Goal: Task Accomplishment & Management: Use online tool/utility

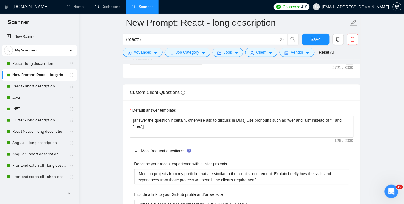
scroll to position [809, 0]
click at [318, 39] on span "Save" at bounding box center [316, 39] width 10 height 7
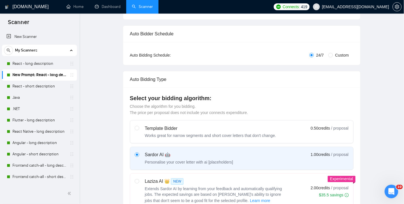
scroll to position [0, 0]
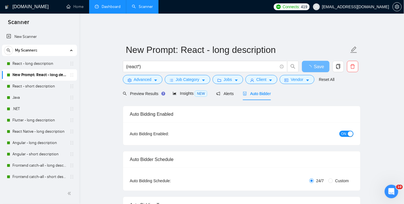
click at [109, 7] on link "Dashboard" at bounding box center [108, 6] width 26 height 5
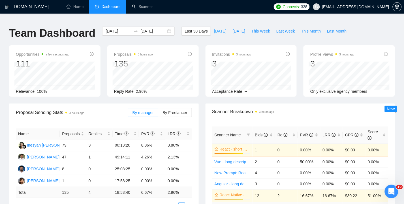
click at [218, 28] on span "Today" at bounding box center [220, 31] width 12 height 6
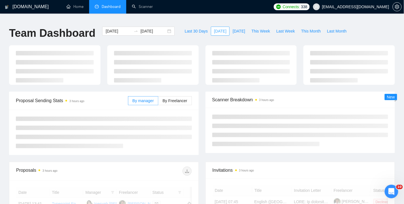
type input "2025-09-04"
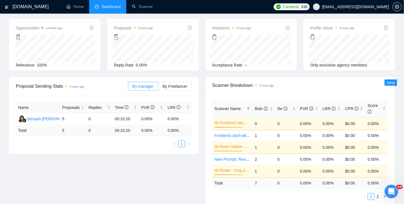
scroll to position [38, 0]
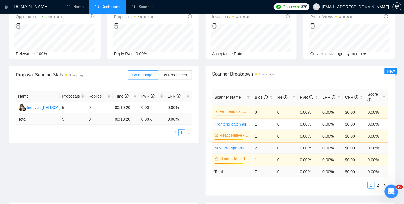
click at [230, 146] on link "New Prompt: React - long description" at bounding box center [248, 148] width 66 height 5
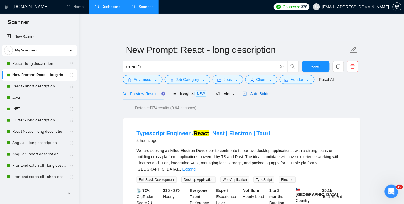
drag, startPoint x: 266, startPoint y: 92, endPoint x: 364, endPoint y: 104, distance: 98.8
click at [266, 92] on div "Auto Bidder" at bounding box center [257, 94] width 28 height 6
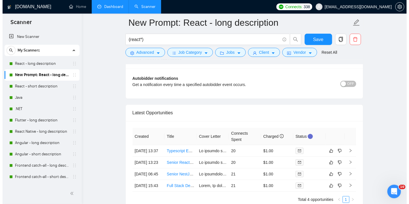
scroll to position [1436, 0]
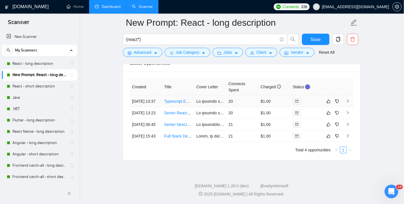
click at [139, 96] on td "[DATE] 13:37" at bounding box center [146, 102] width 32 height 12
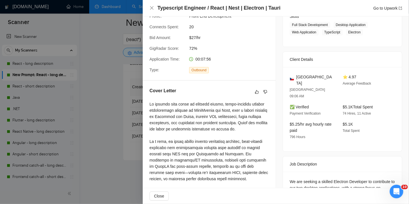
scroll to position [113, 0]
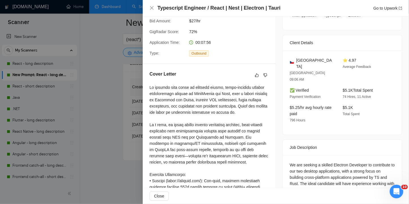
click at [180, 87] on div at bounding box center [209, 180] width 119 height 193
click at [204, 87] on div at bounding box center [209, 180] width 119 height 193
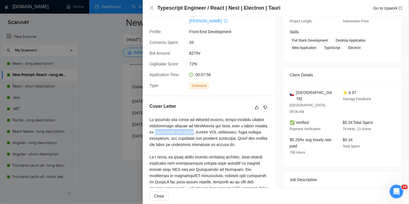
scroll to position [81, 0]
click at [264, 105] on icon "dislike" at bounding box center [266, 107] width 4 height 5
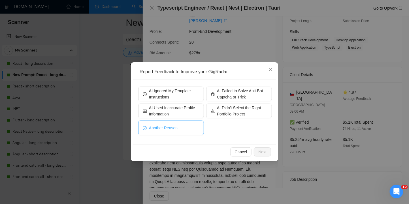
click at [172, 128] on span "Another Reason" at bounding box center [163, 128] width 29 height 6
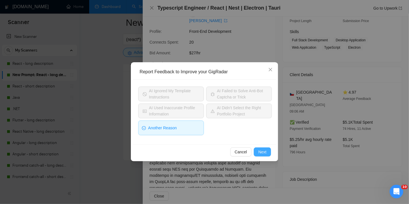
click at [264, 152] on span "Next" at bounding box center [262, 152] width 8 height 6
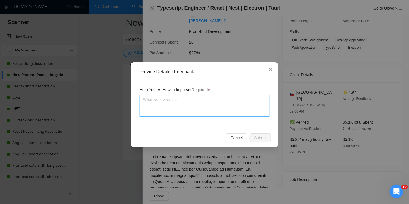
click at [190, 103] on textarea at bounding box center [205, 106] width 130 height 22
type textarea "N"
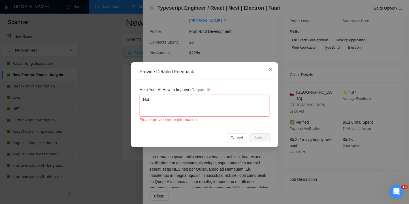
type textarea "Not"
type textarea "Not re"
type textarea "Not rel"
type textarea "Not rele"
type textarea "Not relevan"
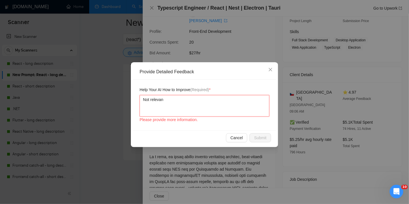
type textarea "Not relevant"
type textarea "Not relevant d"
type textarea "Not relevant du"
type textarea "Not relevant due"
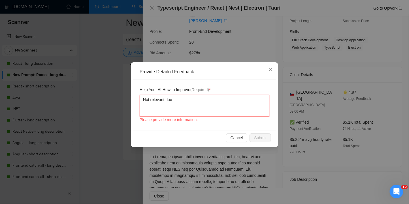
type textarea "Not relevant due"
type textarea "Not relevant due to"
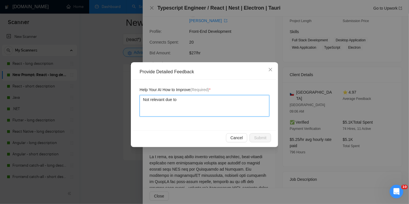
paste textarea "https://www.jiomart.com/checkout/cart"
type textarea "Not relevant due to https://www.jiomart.com/checkout/cart"
type textarea "Not relevant due to E"
type textarea "Not relevant due to El"
type textarea "Not relevant due to Ele"
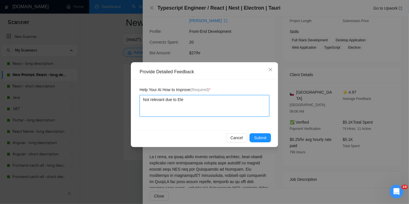
type textarea "Not relevant due to Elec"
type textarea "Not relevant due to Elect"
type textarea "Not relevant due to Electro"
type textarea "Not relevant due to Electron"
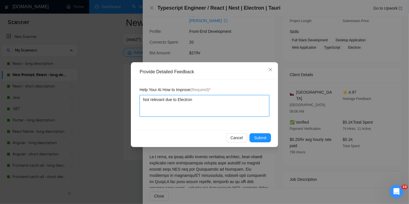
type textarea "Not relevant due to Electron a"
type textarea "Not relevant due to Electron and"
type textarea "Not relevant due to Electron and T"
type textarea "Not relevant due to Electron and Tu"
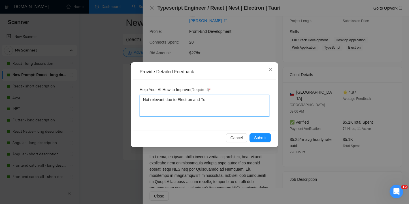
type textarea "Not relevant due to Electron and T"
type textarea "Not relevant due to Electron and Tau"
type textarea "Not relevant due to Electron and Tauri"
type textarea "Not relevant due to Electron and Tauri D"
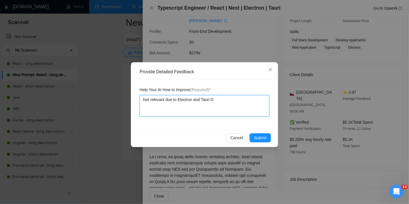
type textarea "Not relevant due to Electron and Tauri"
click at [161, 101] on textarea "Not relevant due to Electron and Tauri" at bounding box center [205, 106] width 130 height 22
type textarea "Not relevant due to Electron and Tauri"
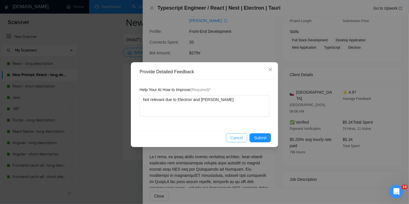
click at [235, 137] on span "Cancel" at bounding box center [237, 138] width 12 height 6
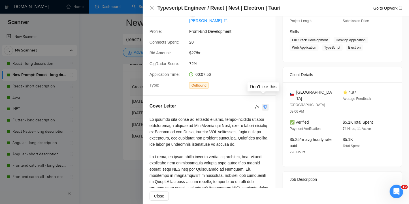
click at [265, 105] on icon "dislike" at bounding box center [266, 107] width 4 height 4
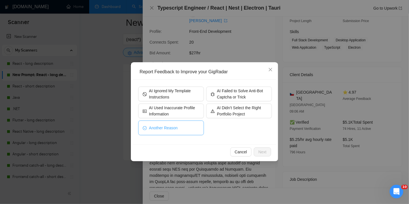
click at [170, 128] on span "Another Reason" at bounding box center [163, 128] width 29 height 6
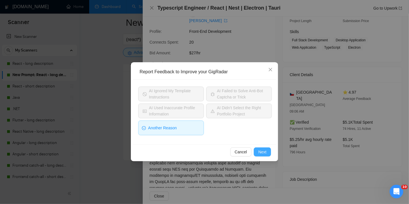
click at [267, 151] on button "Next" at bounding box center [262, 152] width 17 height 9
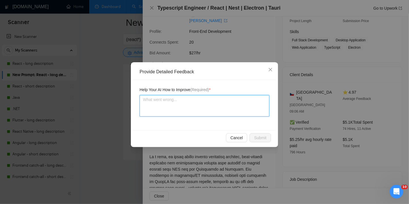
click at [199, 105] on textarea at bounding box center [205, 106] width 130 height 22
type textarea "N"
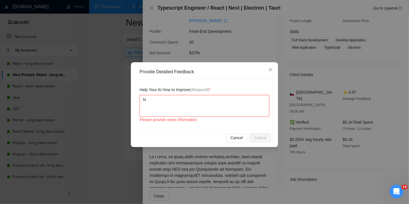
type textarea "No"
type textarea "Not"
type textarea "Not s"
type textarea "Not sui"
type textarea "Not suit"
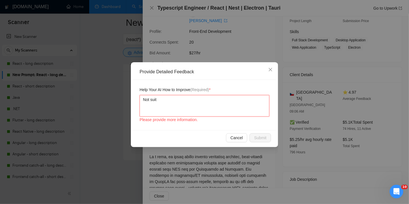
type textarea "Not suita"
type textarea "Not suitab"
type textarea "Not suitabl"
type textarea "Not suitable"
type textarea "Not suitable :"
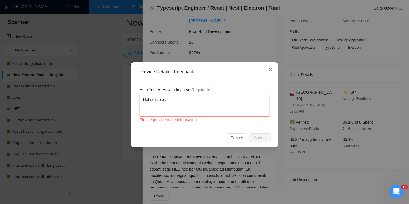
type textarea "Not suitable :"
type textarea "Not suitable : re"
type textarea "Not suitable : requ"
type textarea "Not suitable : requi"
type textarea "Not suitable : requir"
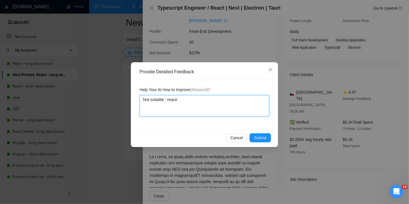
type textarea "Not suitable : require"
type textarea "Not suitable : requires"
type textarea "Not suitable : requires E"
type textarea "Not suitable : requires Ele"
type textarea "Not suitable : requires Elec"
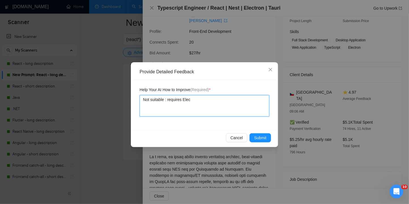
type textarea "Not suitable : requires Elect"
type textarea "Not suitable : requires Electr"
type textarea "Not suitable : requires Electro"
type textarea "Not suitable : requires Electron"
type textarea "Not suitable : requires Electron /"
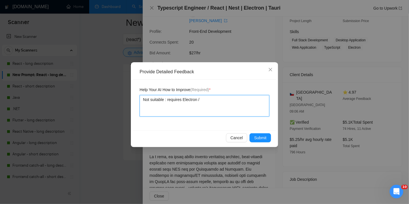
type textarea "Not suitable : requires Electron /"
type textarea "Not suitable : requires Electron / T"
type textarea "Not suitable : requires Electron / Ta"
type textarea "Not suitable : requires Electron / Tau"
type textarea "Not suitable : requires Electron / Tauri"
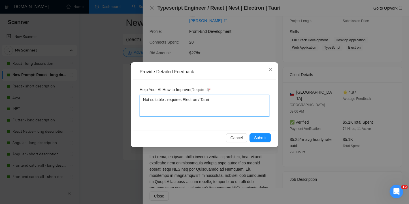
type textarea "Not suitable : requires Electron / Tauri D"
type textarea "Not suitable : requires Electron / Tauri Dev"
type textarea "Not suitable : requires Electron / Tauri Devel"
type textarea "Not suitable : requires Electron / Tauri Develo"
type textarea "Not suitable : requires Electron / Tauri Develope"
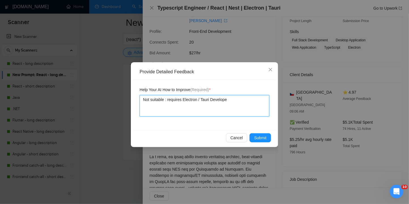
type textarea "Not suitable : requires Electron / Tauri Developer"
click at [0, 0] on div ":" at bounding box center [0, 0] width 0 height 0
type textarea "Not suitable: requires Electron / Tauri Developer"
click at [241, 100] on textarea "Not suitable: requires Electron / Tauri Developer" at bounding box center [205, 106] width 130 height 22
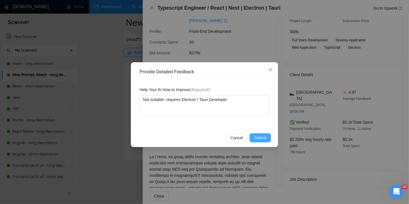
click at [262, 137] on span "Submit" at bounding box center [260, 138] width 12 height 6
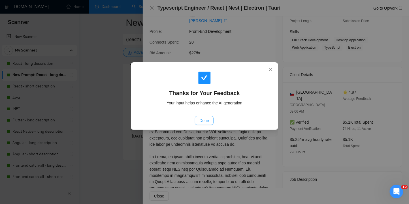
click at [203, 121] on span "Done" at bounding box center [203, 121] width 9 height 6
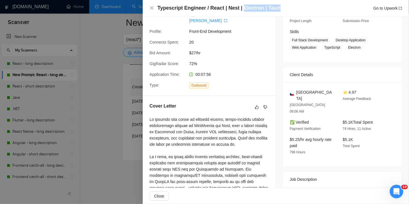
drag, startPoint x: 281, startPoint y: 9, endPoint x: 244, endPoint y: 7, distance: 36.6
click at [244, 7] on h4 "Typescript Engineer / React | Nest | Electron | Tauri" at bounding box center [219, 8] width 123 height 7
copy h4 "Electron | Tauri"
click at [151, 9] on icon "close" at bounding box center [151, 7] width 3 height 3
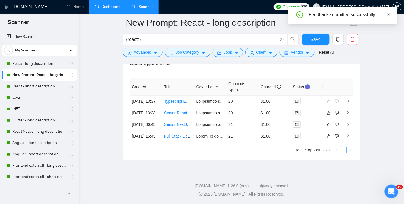
click at [390, 15] on icon "close" at bounding box center [389, 14] width 4 height 4
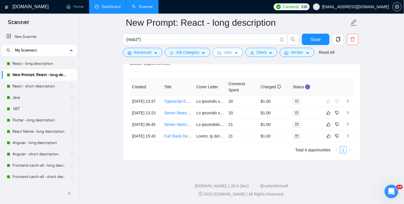
click at [231, 53] on span "Jobs" at bounding box center [228, 52] width 9 height 6
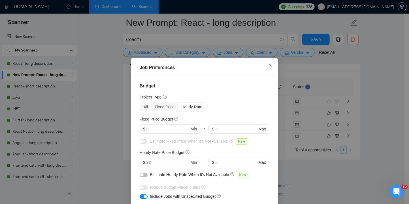
click at [269, 64] on icon "close" at bounding box center [270, 64] width 3 height 3
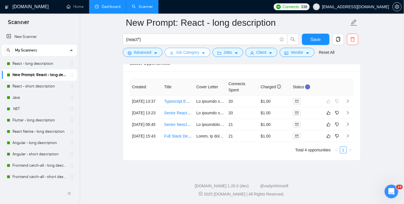
click at [199, 54] on span "Job Category" at bounding box center [188, 52] width 24 height 6
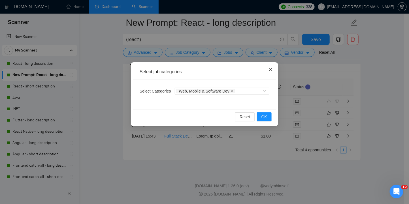
click at [270, 70] on icon "close" at bounding box center [270, 69] width 5 height 5
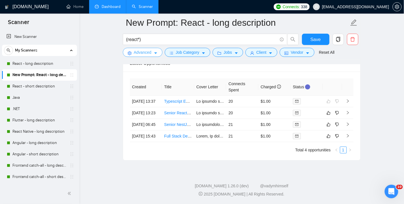
click at [146, 53] on span "Advanced" at bounding box center [143, 52] width 18 height 6
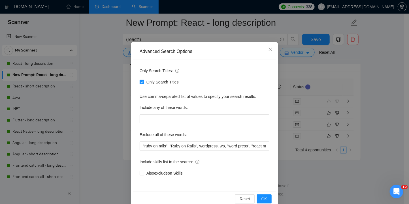
scroll to position [31, 0]
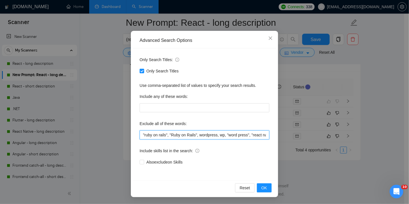
click at [224, 134] on input ""ruby on rails", "Ruby on Rails", wordpress, wp, "word press", "react native", …" at bounding box center [205, 135] width 130 height 9
paste input "Electron | Tauri"
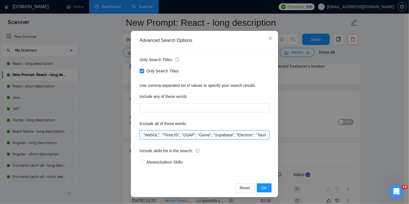
scroll to position [0, 459]
drag, startPoint x: 233, startPoint y: 135, endPoint x: 269, endPoint y: 137, distance: 36.0
click at [269, 137] on div "Only Search Titles: Only Search Titles Use comma-separated list of values to sp…" at bounding box center [204, 114] width 143 height 132
type input ""ruby on rails", "Ruby on Rails", wordpress, wp, "word press", "react native", …"
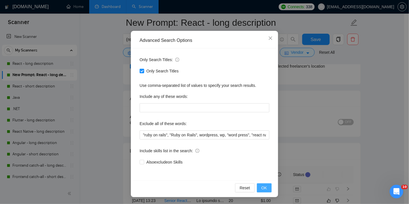
click at [262, 188] on span "OK" at bounding box center [265, 188] width 6 height 6
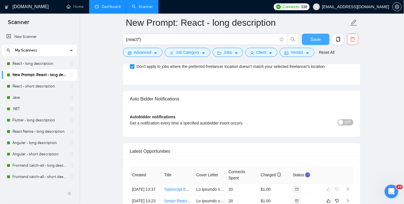
click at [310, 39] on button "Save" at bounding box center [315, 39] width 27 height 11
click at [44, 63] on link "React - long description" at bounding box center [39, 63] width 54 height 11
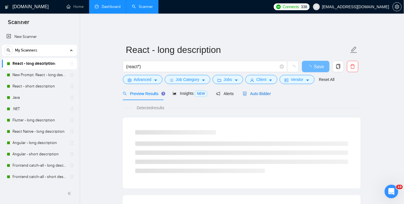
click at [269, 92] on span "Auto Bidder" at bounding box center [257, 94] width 28 height 5
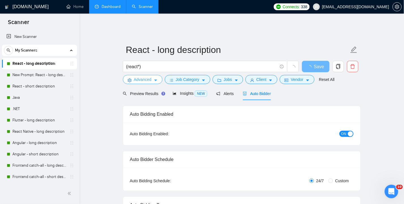
click at [145, 77] on span "Advanced" at bounding box center [143, 80] width 18 height 6
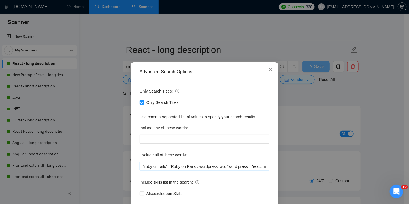
scroll to position [31, 0]
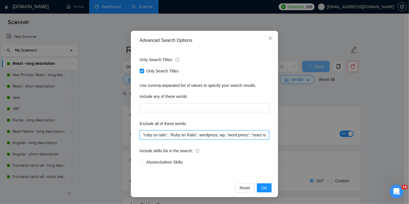
click at [224, 134] on input ""ruby on rails", "Ruby on Rails", wordpress, wp, "word press", "react native", …" at bounding box center [205, 135] width 130 height 9
paste input ""Electron", "Tauri""
click at [233, 133] on input ""ruby on rails", "Ruby on Rails", wordpress, wp, "word press", "react native", …" at bounding box center [205, 135] width 130 height 9
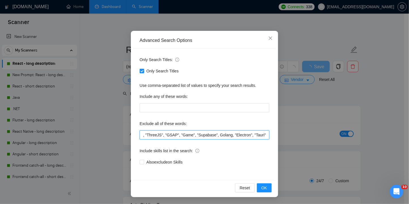
scroll to position [0, 474]
click at [267, 134] on input ""ruby on rails", "Ruby on Rails", wordpress, wp, "word press", "react native", …" at bounding box center [205, 135] width 130 height 9
type input ""ruby on rails", "Ruby on Rails", wordpress, wp, "word press", "react native", …"
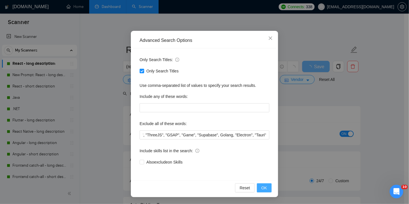
click at [264, 189] on span "OK" at bounding box center [265, 188] width 6 height 6
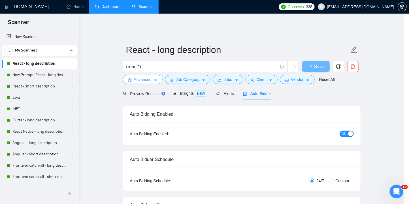
scroll to position [0, 0]
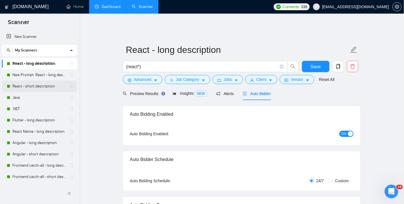
click at [31, 74] on link "New Prompt: React - long description" at bounding box center [39, 74] width 54 height 11
click at [316, 64] on span "Save" at bounding box center [316, 66] width 10 height 7
click at [24, 87] on link "React - short description" at bounding box center [39, 86] width 54 height 11
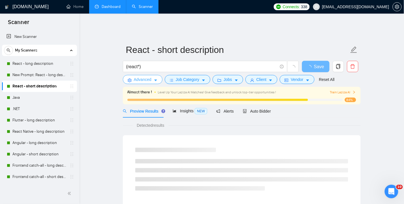
click at [141, 77] on span "Advanced" at bounding box center [143, 80] width 18 height 6
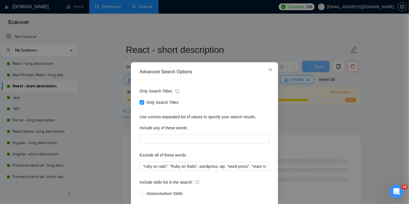
scroll to position [31, 0]
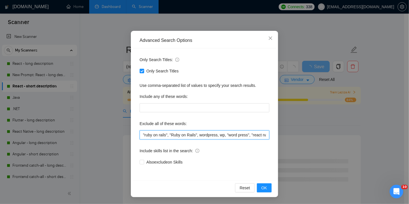
click at [219, 136] on input ""ruby on rails", "Ruby on Rails", wordpress, wp, "word press", "react native", …" at bounding box center [205, 135] width 130 height 9
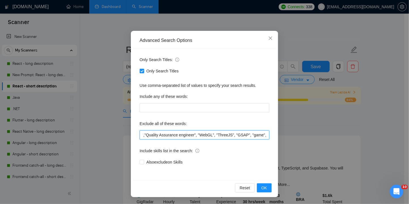
scroll to position [0, 404]
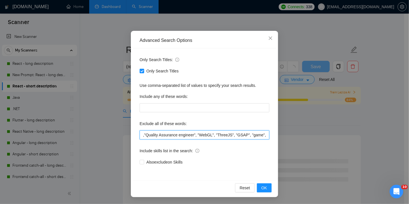
paste input ""Electron", "Tauri""
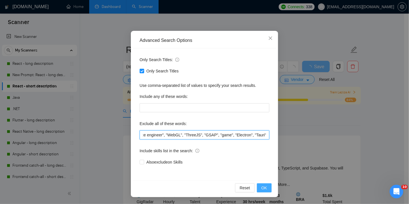
type input ""ruby on rails", "Ruby on Rails", wordpress, wp, "word press", "react native", …"
click at [263, 190] on span "OK" at bounding box center [265, 188] width 6 height 6
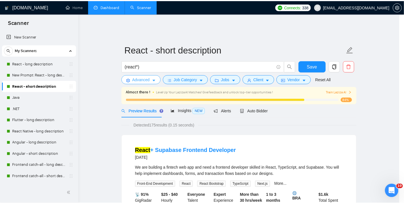
scroll to position [0, 0]
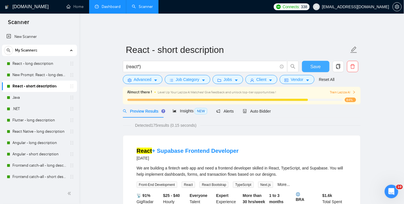
click at [315, 63] on span "Save" at bounding box center [316, 66] width 10 height 7
click at [107, 6] on link "Dashboard" at bounding box center [108, 6] width 26 height 5
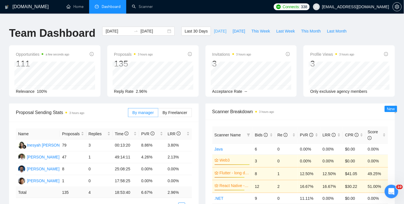
click at [218, 28] on span "Today" at bounding box center [220, 31] width 12 height 6
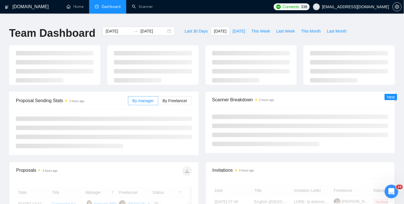
type input "2025-09-04"
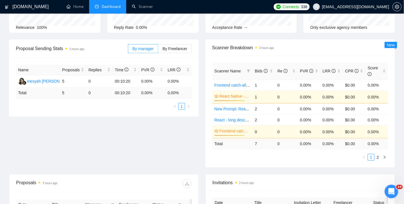
scroll to position [75, 0]
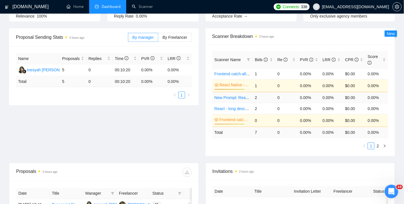
click at [228, 95] on link "New Prompt: React - long description" at bounding box center [248, 97] width 66 height 5
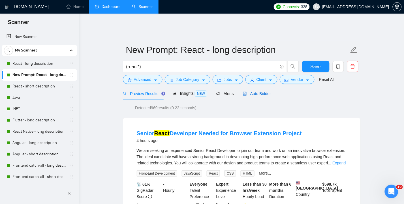
click at [254, 92] on span "Auto Bidder" at bounding box center [257, 94] width 28 height 5
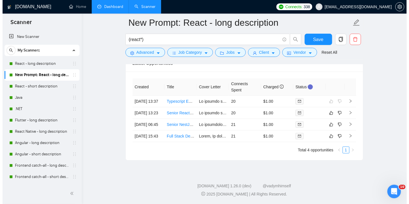
scroll to position [1409, 0]
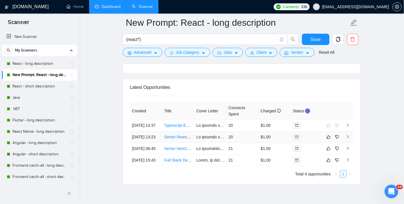
click at [135, 134] on td "[DATE] 13:23" at bounding box center [146, 137] width 32 height 12
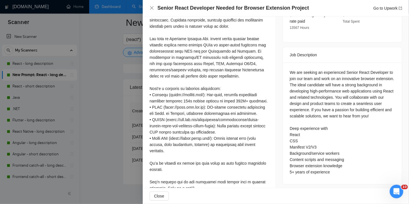
scroll to position [218, 0]
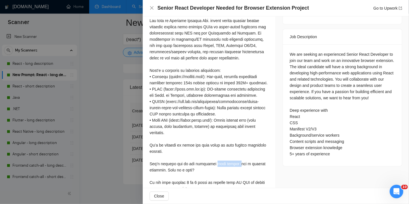
drag, startPoint x: 212, startPoint y: 151, endPoint x: 232, endPoint y: 149, distance: 20.8
click at [232, 149] on div at bounding box center [209, 86] width 119 height 212
click at [239, 153] on div at bounding box center [209, 86] width 119 height 212
drag, startPoint x: 201, startPoint y: 169, endPoint x: 235, endPoint y: 168, distance: 34.0
click at [235, 168] on div at bounding box center [209, 86] width 119 height 212
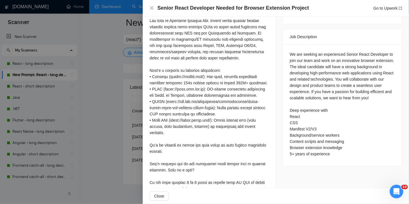
click at [244, 167] on div at bounding box center [209, 86] width 119 height 212
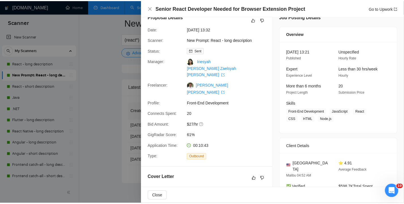
scroll to position [0, 0]
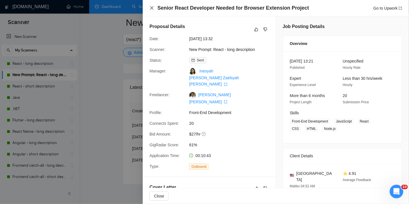
click at [150, 7] on icon "close" at bounding box center [152, 8] width 5 height 5
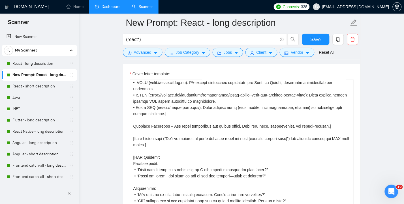
scroll to position [680, 0]
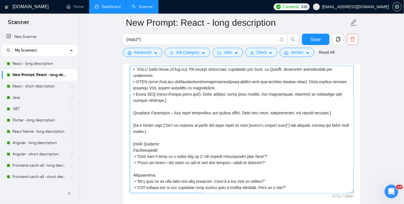
click at [261, 116] on textarea "Cover letter template:" at bounding box center [242, 130] width 224 height 128
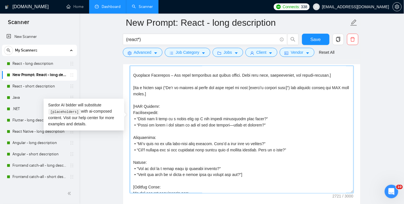
scroll to position [189, 0]
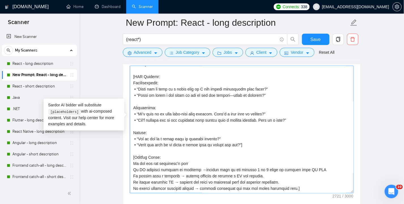
click at [269, 150] on textarea "Cover letter template:" at bounding box center [242, 130] width 224 height 128
drag, startPoint x: 313, startPoint y: 148, endPoint x: 133, endPoint y: 154, distance: 180.0
click at [133, 154] on textarea "Cover letter template:" at bounding box center [242, 130] width 224 height 128
click at [0, 0] on span "Ignore" at bounding box center [0, 0] width 0 height 0
click at [184, 150] on textarea "Cover letter template:" at bounding box center [242, 130] width 224 height 128
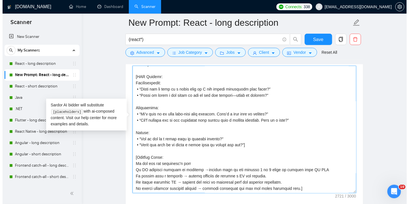
scroll to position [193, 0]
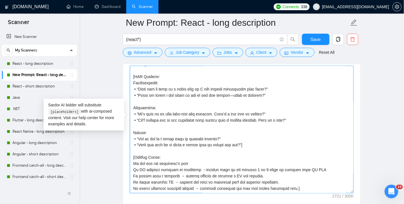
click at [241, 147] on textarea "Cover letter template:" at bounding box center [242, 130] width 224 height 128
click at [207, 140] on textarea "Cover letter template:" at bounding box center [242, 130] width 224 height 128
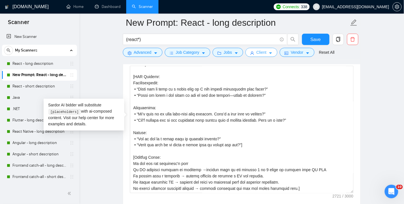
click at [262, 52] on span "Client" at bounding box center [262, 52] width 10 height 6
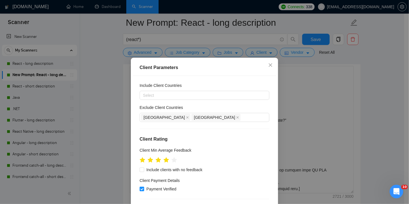
scroll to position [0, 0]
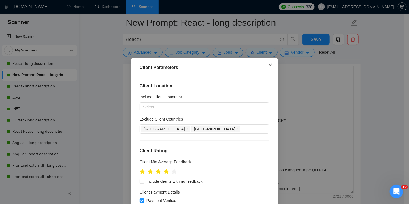
click at [269, 66] on icon "close" at bounding box center [270, 64] width 3 height 3
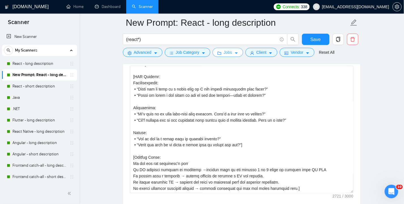
click at [230, 55] on span "Jobs" at bounding box center [228, 52] width 9 height 6
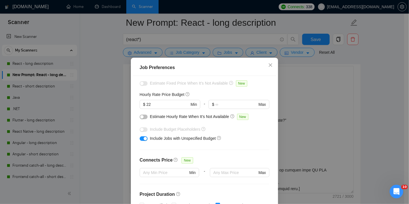
scroll to position [32, 0]
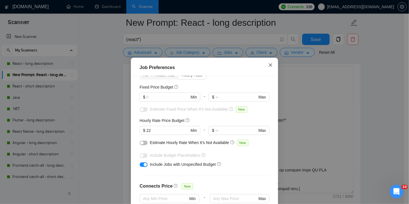
click at [268, 63] on icon "close" at bounding box center [270, 65] width 5 height 5
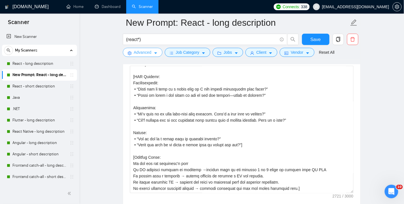
click at [142, 52] on span "Advanced" at bounding box center [143, 52] width 18 height 6
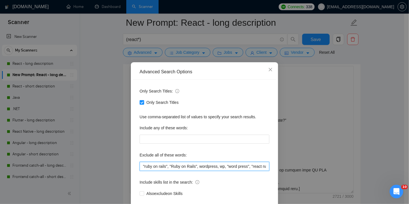
click at [235, 168] on input ""ruby on rails", "Ruby on Rails", wordpress, wp, "word press", "react native", …" at bounding box center [205, 166] width 130 height 9
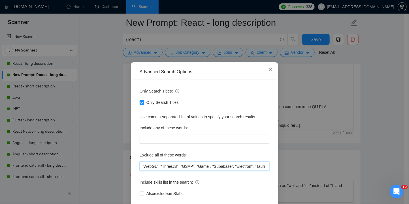
scroll to position [0, 461]
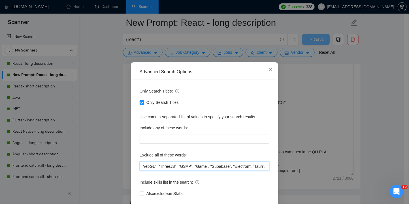
paste input "Manifest"
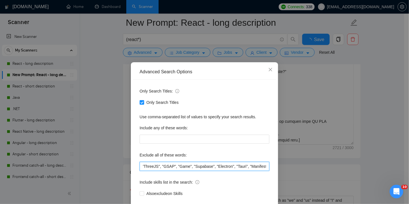
scroll to position [0, 479]
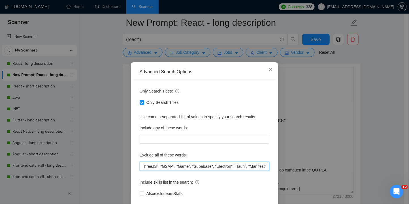
type input ""ruby on rails", "Ruby on Rails", wordpress, wp, "word press", "react native", …"
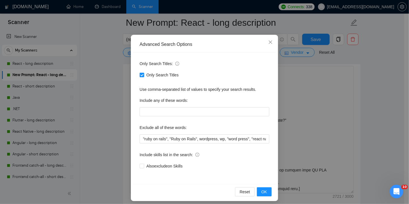
scroll to position [31, 0]
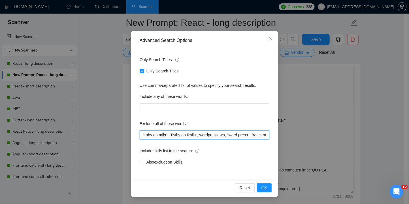
click at [237, 136] on input ""ruby on rails", "Ruby on Rails", wordpress, wp, "word press", "react native", …" at bounding box center [205, 135] width 130 height 9
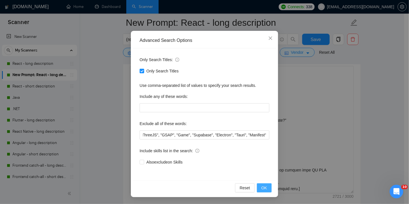
scroll to position [0, 0]
click at [262, 189] on span "OK" at bounding box center [265, 188] width 6 height 6
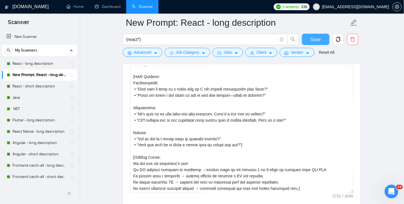
click at [314, 39] on span "Save" at bounding box center [316, 39] width 10 height 7
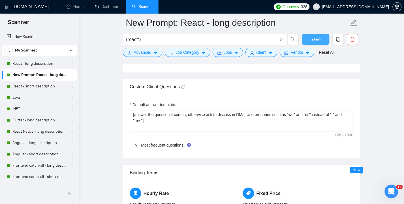
scroll to position [812, 0]
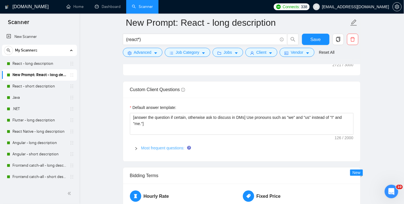
click at [156, 146] on link "Most frequent questions:" at bounding box center [162, 148] width 43 height 5
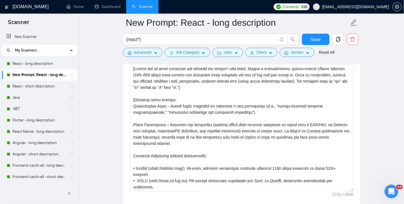
scroll to position [672, 0]
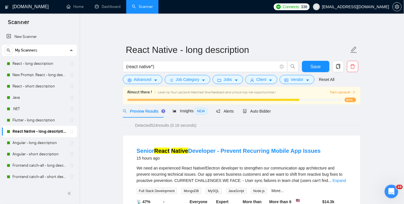
scroll to position [38, 0]
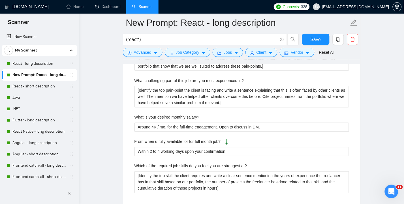
scroll to position [627, 0]
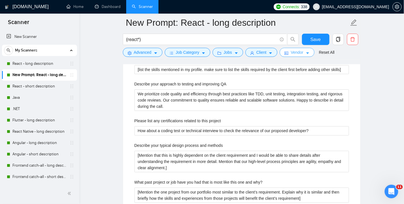
scroll to position [985, 0]
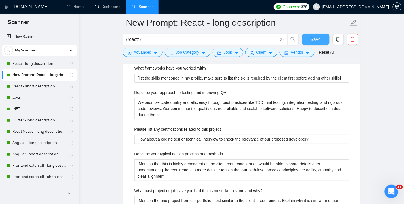
click at [313, 38] on span "Save" at bounding box center [316, 39] width 10 height 7
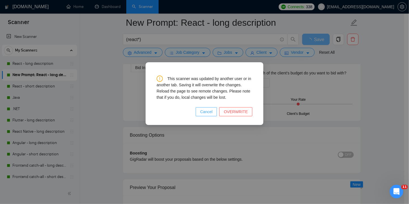
click at [201, 111] on span "Cancel" at bounding box center [206, 112] width 12 height 6
